Goal: Task Accomplishment & Management: Manage account settings

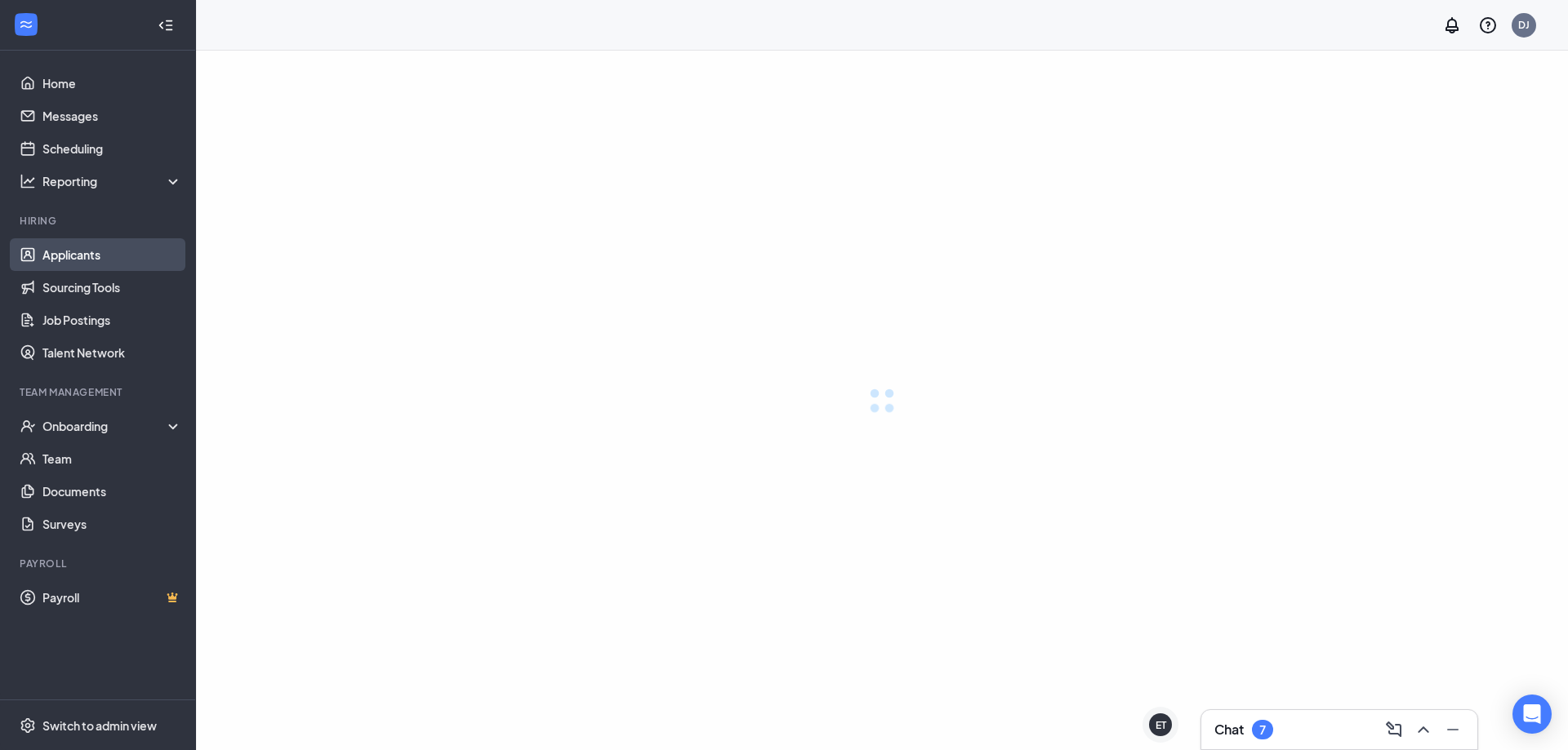
click at [43, 249] on link "Applicants" at bounding box center [112, 255] width 140 height 33
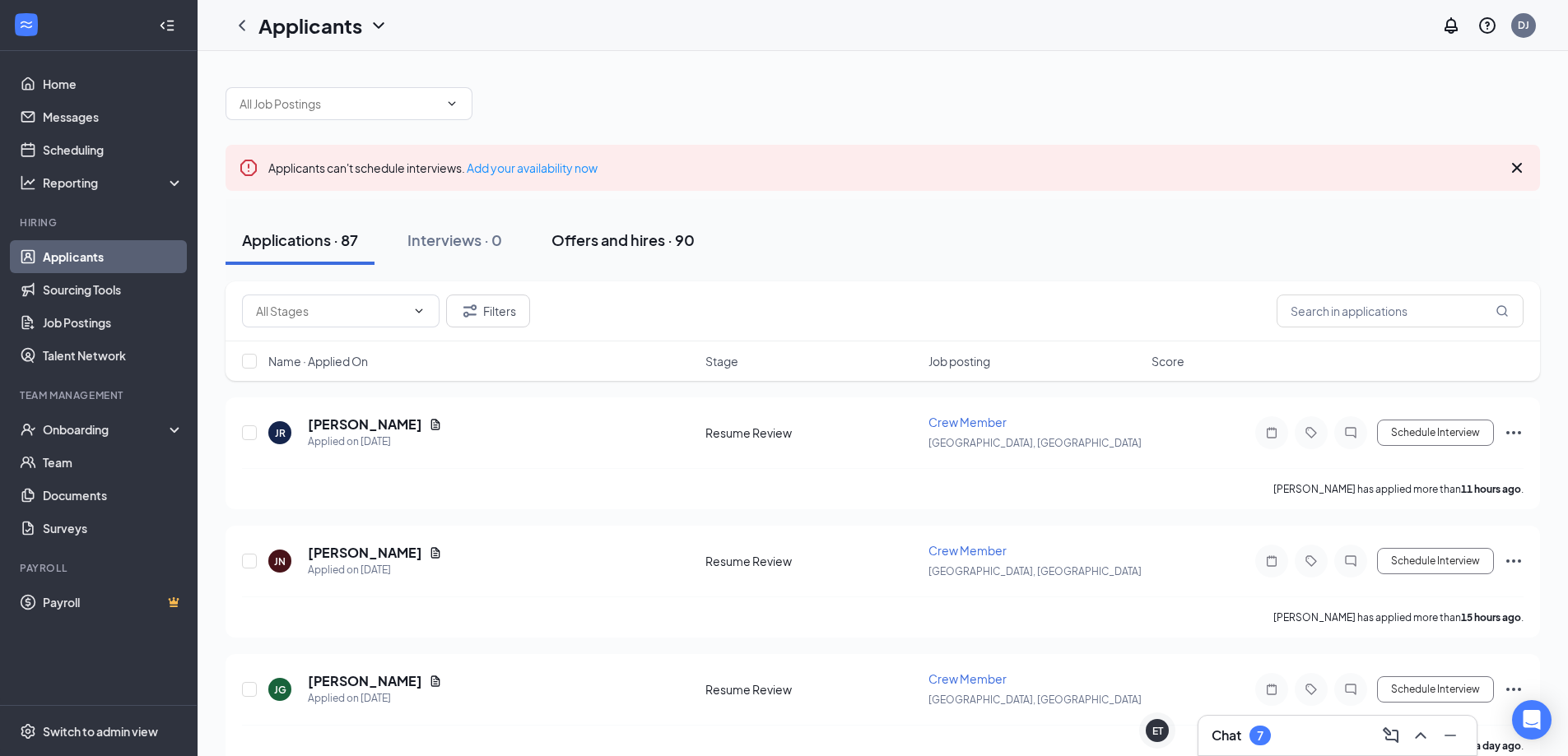
click at [582, 238] on div "Offers and hires · 90" at bounding box center [623, 240] width 143 height 21
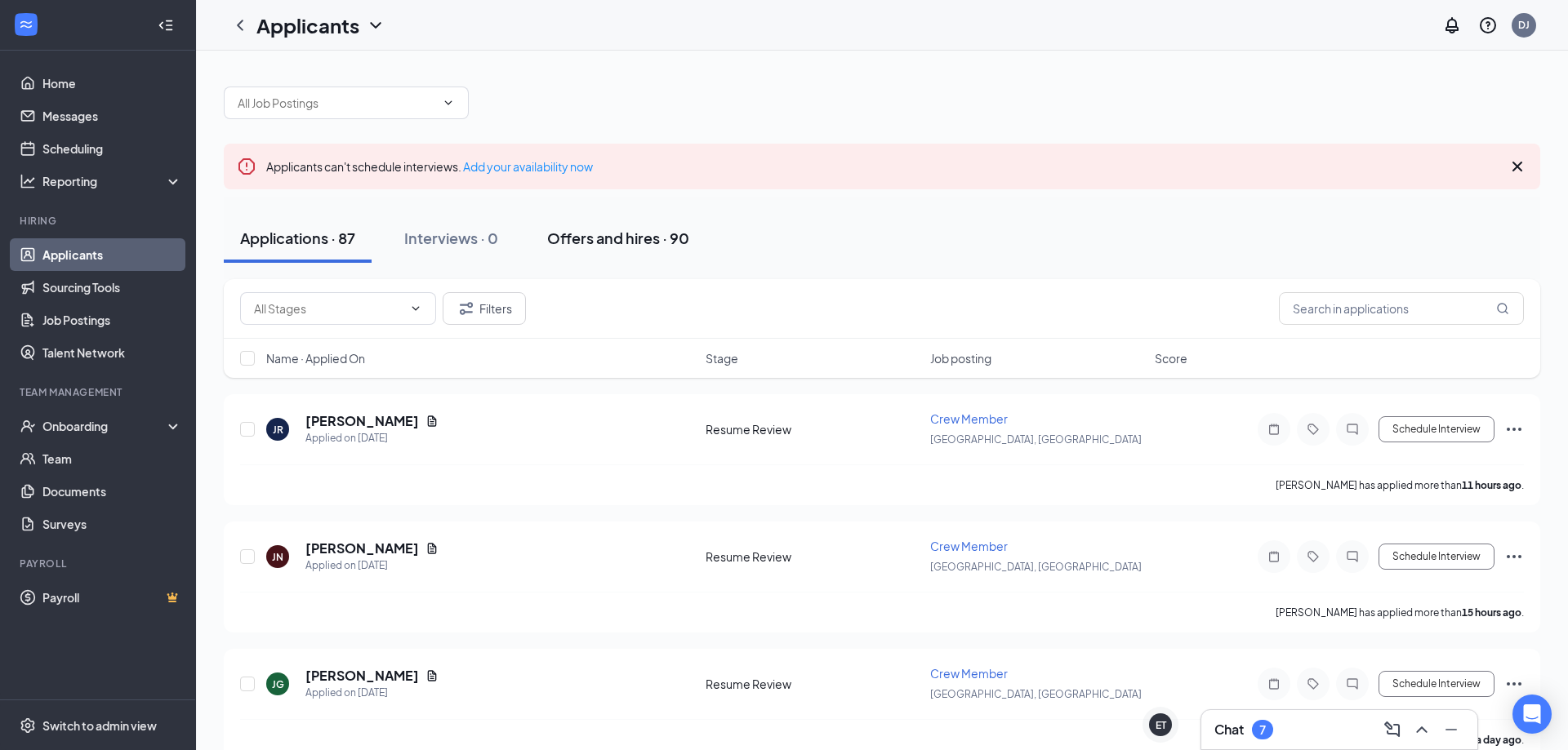
click at [577, 237] on div "Offers and hires · 90" at bounding box center [618, 238] width 142 height 21
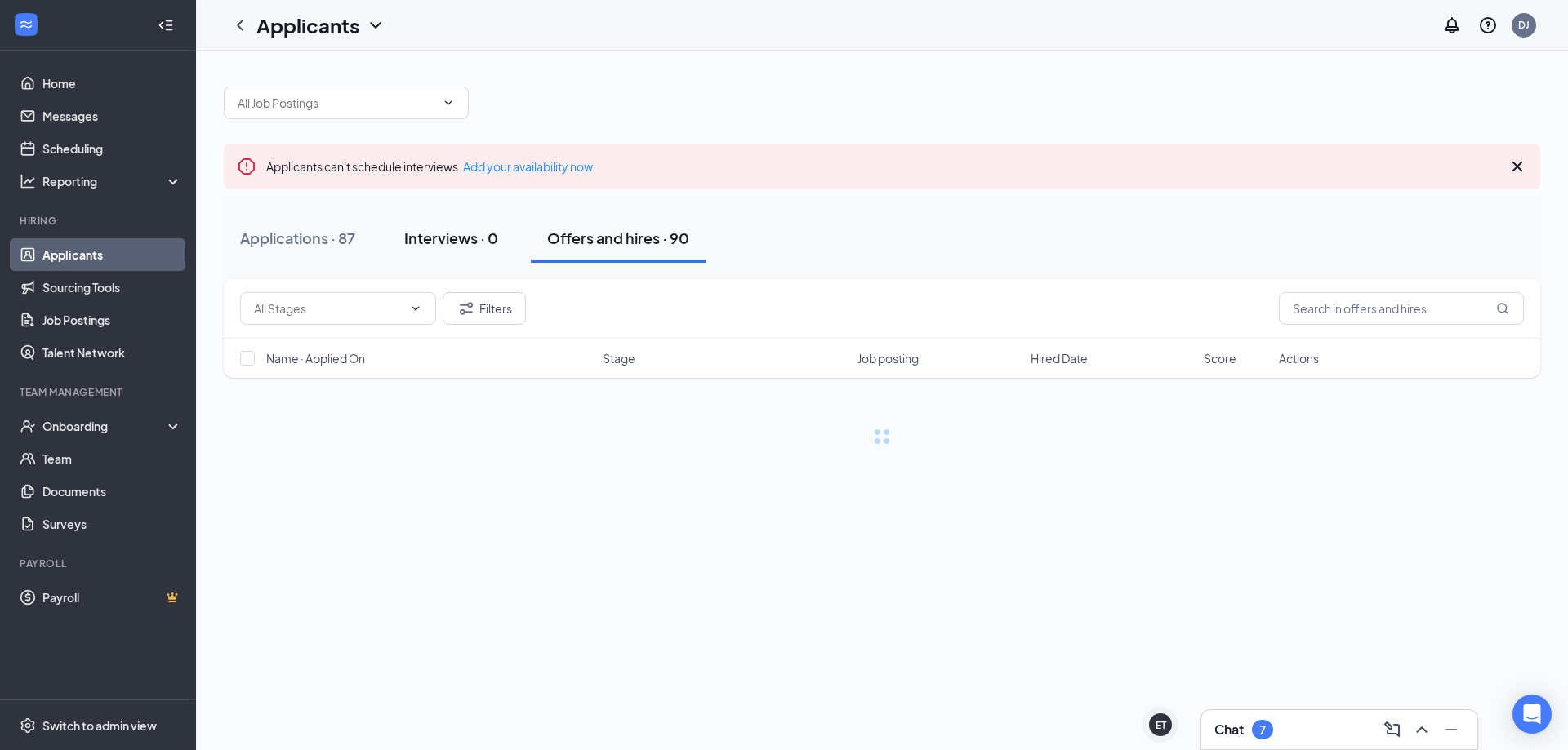
click at [464, 236] on div "Interviews · 0" at bounding box center [451, 238] width 94 height 21
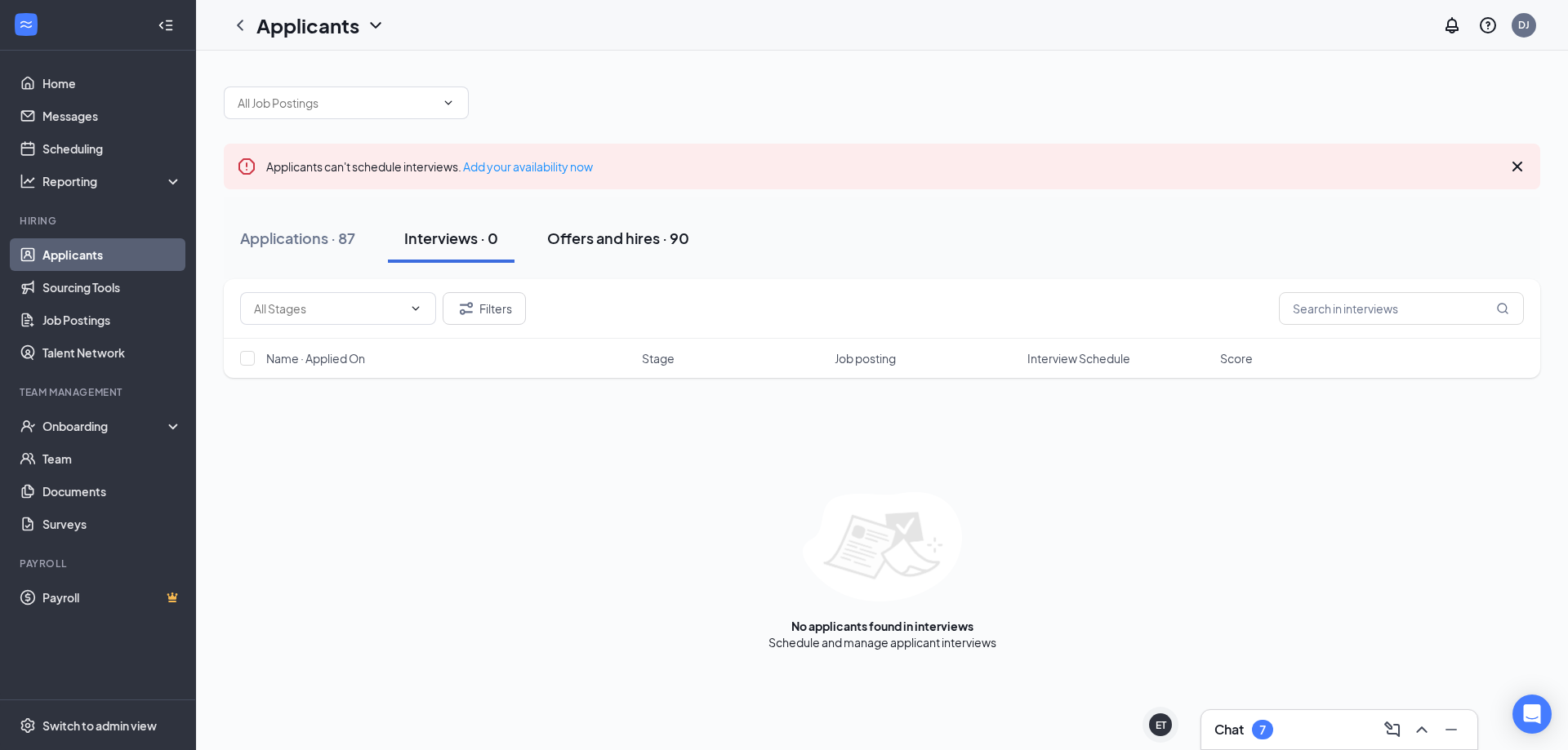
click at [584, 233] on div "Offers and hires · 90" at bounding box center [618, 238] width 142 height 21
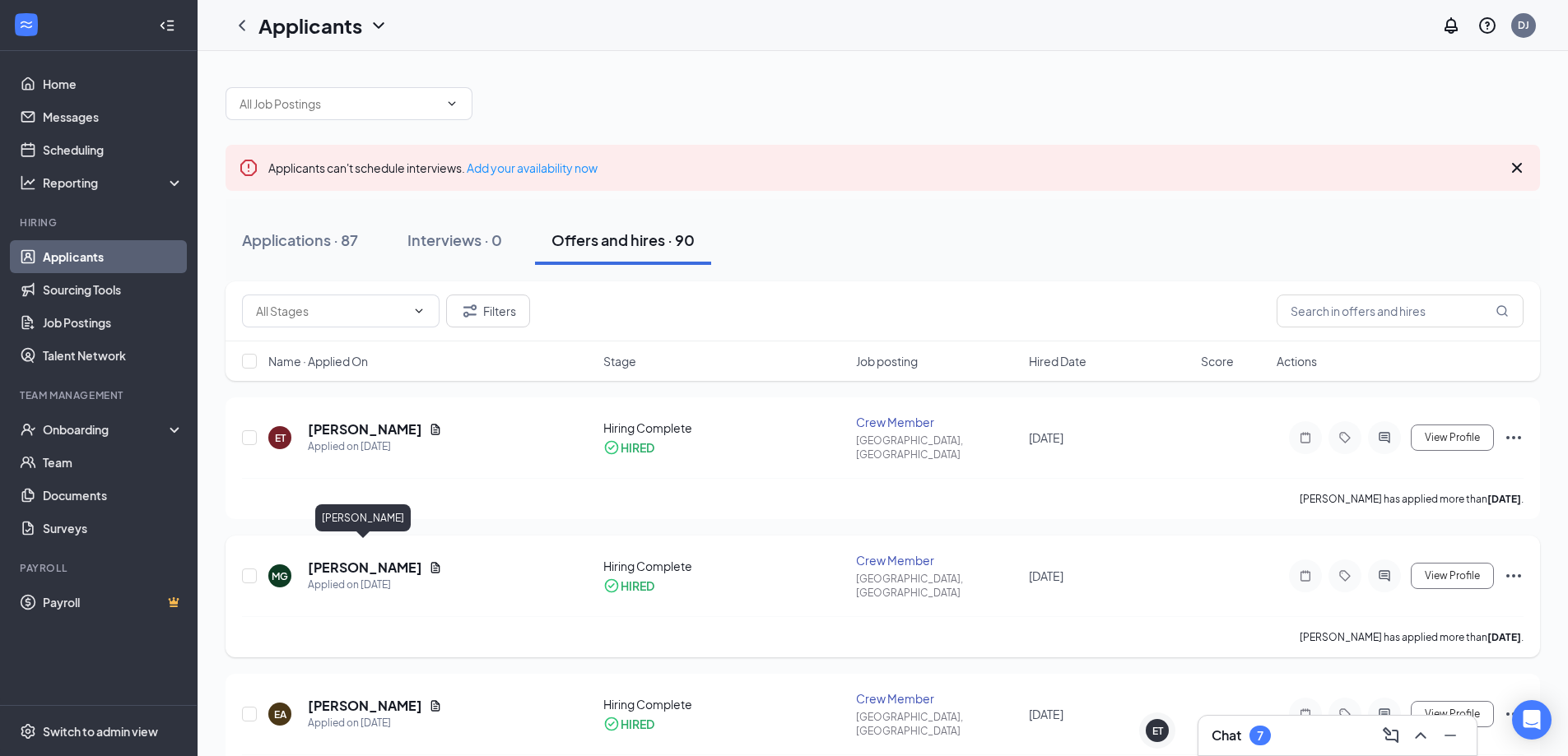
click at [346, 559] on h5 "[PERSON_NAME]" at bounding box center [365, 568] width 114 height 18
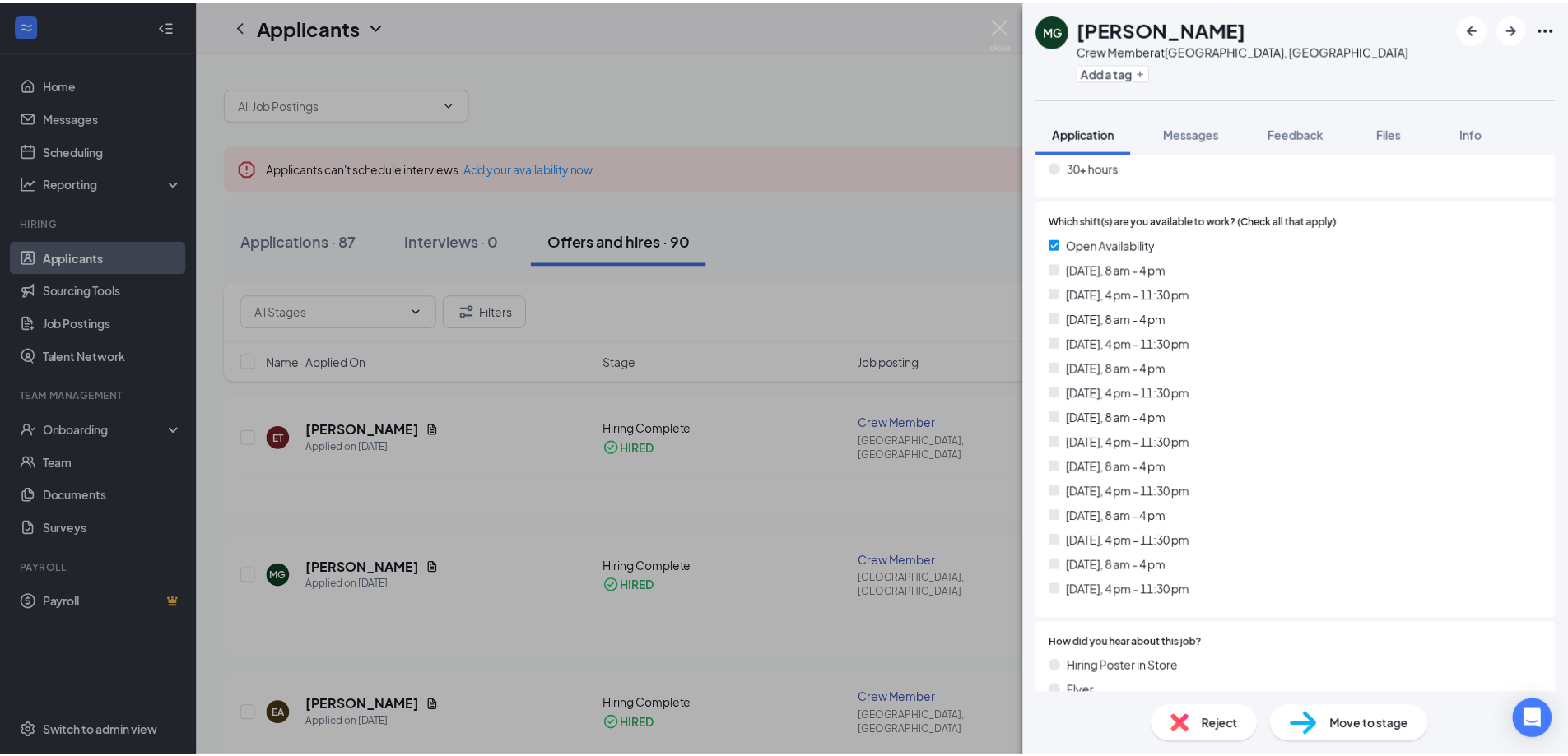
scroll to position [493, 0]
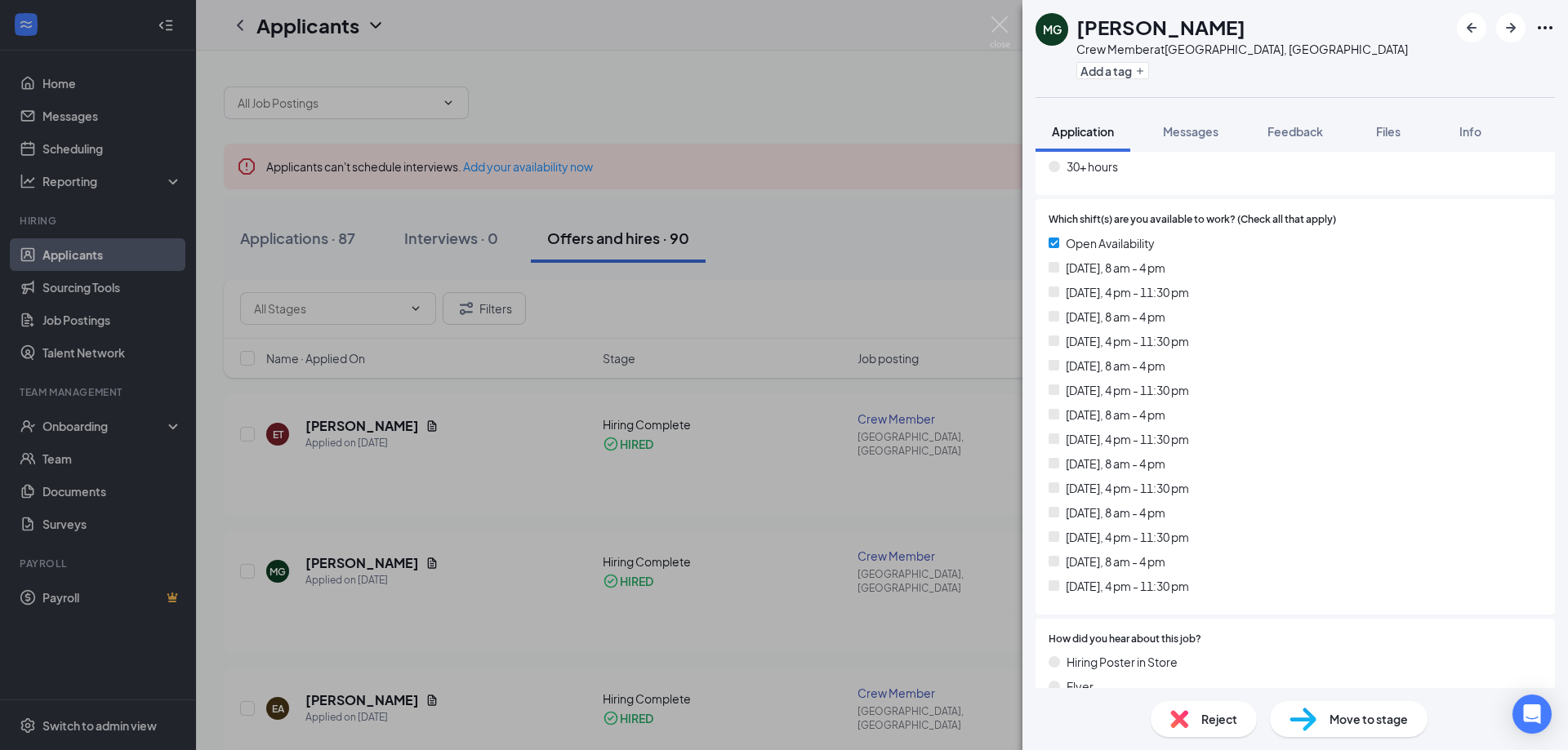
click at [800, 303] on div "MG [PERSON_NAME] Crew Member at [GEOGRAPHIC_DATA], [GEOGRAPHIC_DATA] Add a tag …" at bounding box center [784, 375] width 1568 height 750
